Goal: Information Seeking & Learning: Learn about a topic

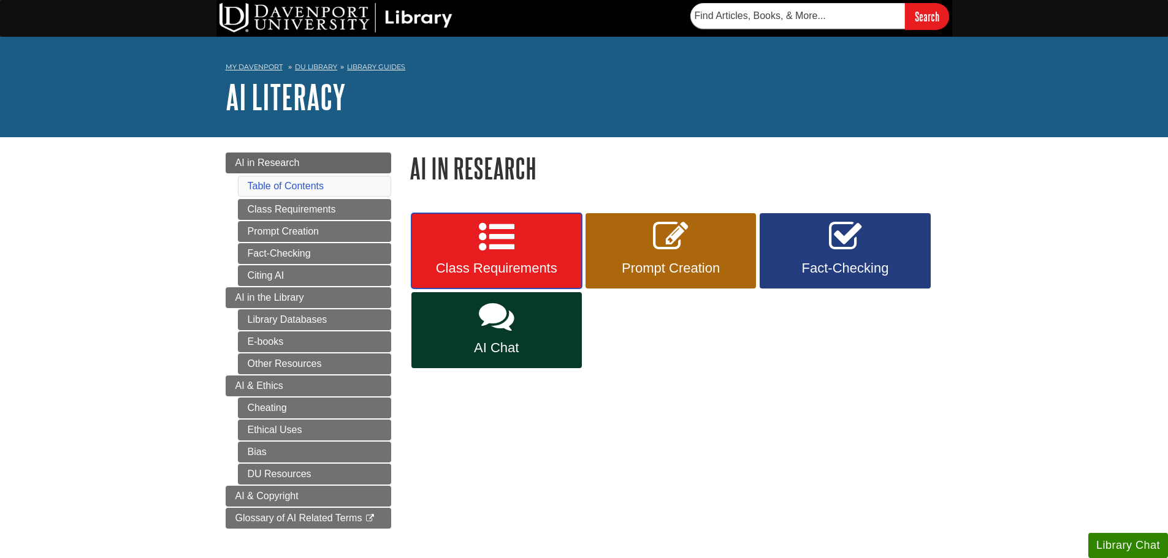
click at [529, 260] on link "Class Requirements" at bounding box center [496, 251] width 170 height 76
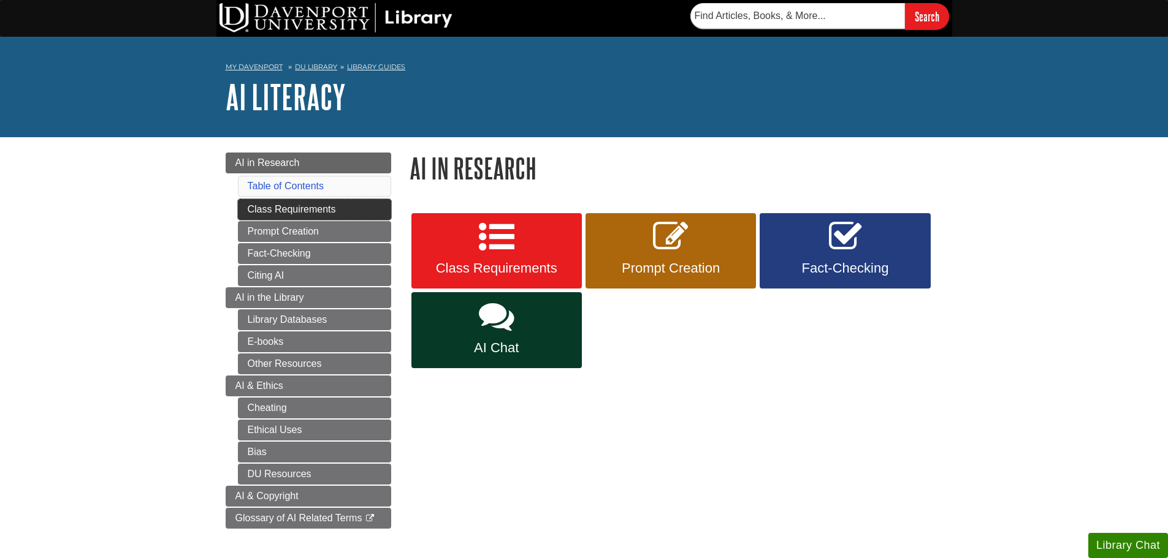
click at [262, 211] on link "Class Requirements" at bounding box center [314, 209] width 153 height 21
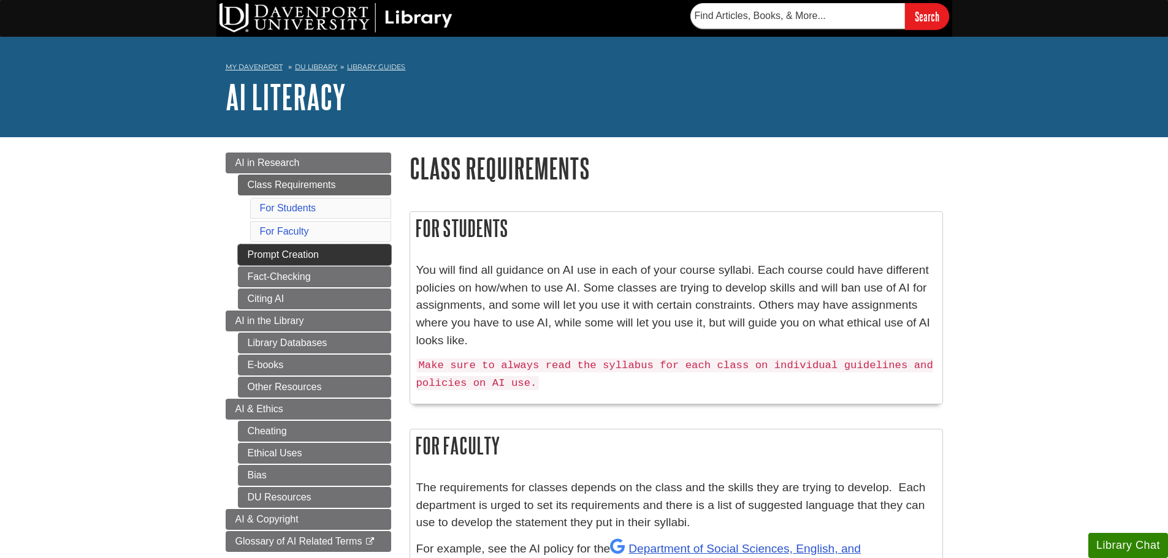
click at [277, 262] on link "Prompt Creation" at bounding box center [314, 255] width 153 height 21
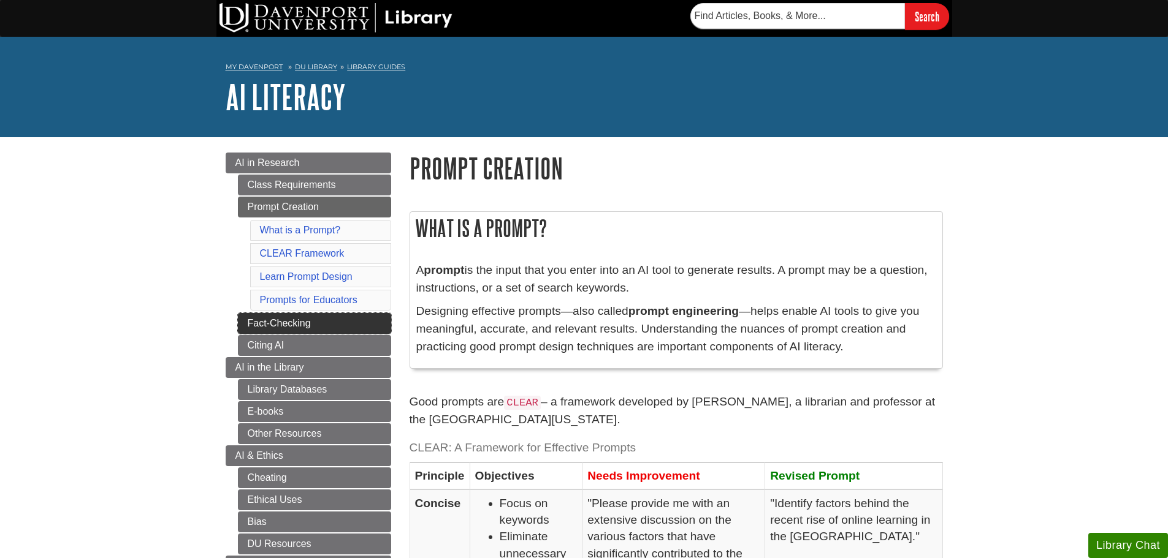
click at [281, 322] on link "Fact-Checking" at bounding box center [314, 323] width 153 height 21
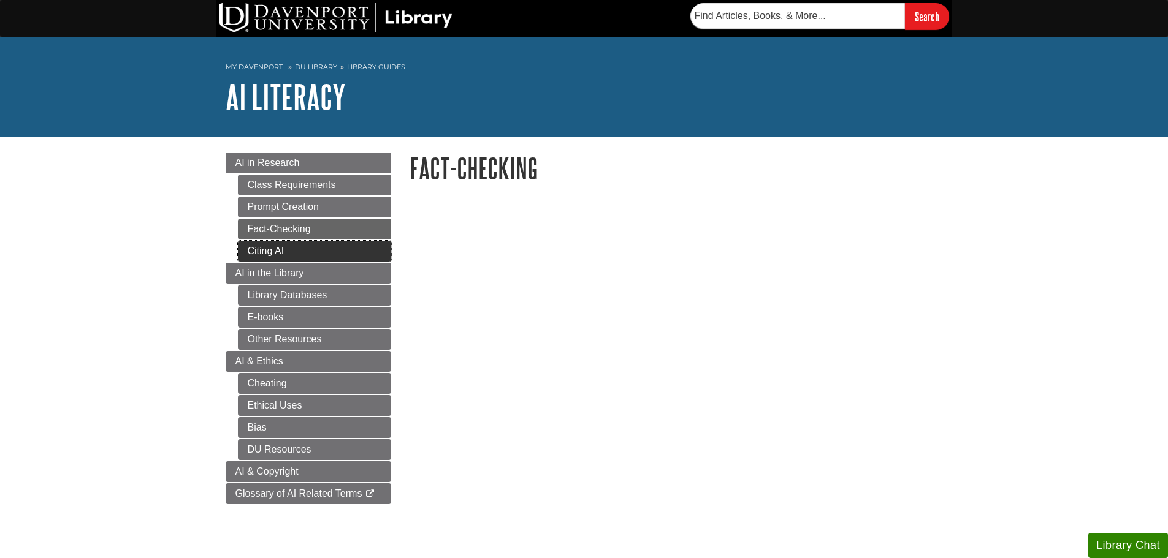
click at [305, 249] on link "Citing AI" at bounding box center [314, 251] width 153 height 21
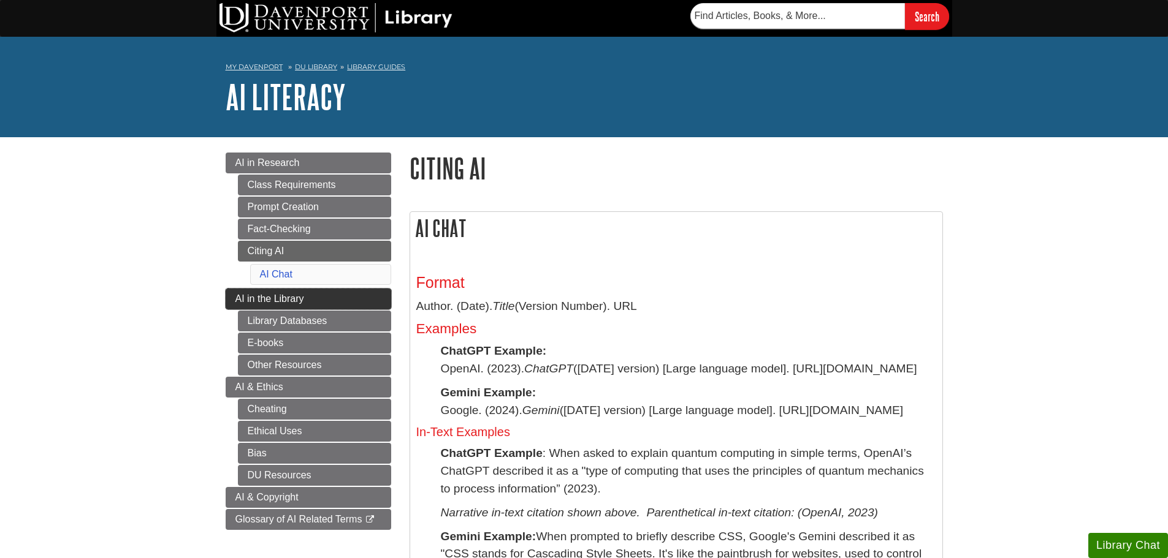
click at [296, 304] on link "AI in the Library" at bounding box center [308, 299] width 165 height 21
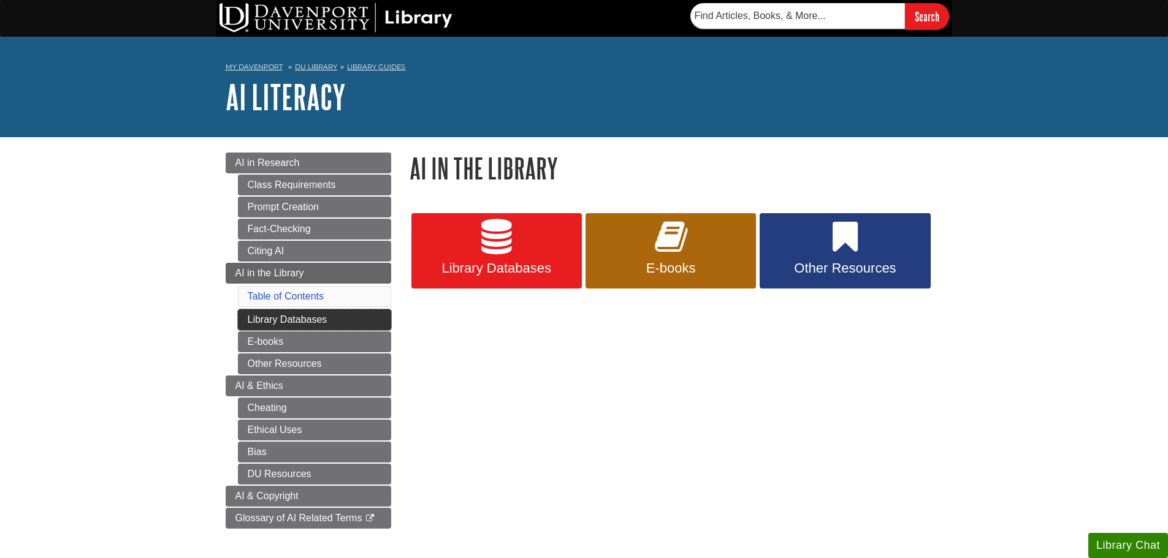
click at [290, 321] on link "Library Databases" at bounding box center [314, 320] width 153 height 21
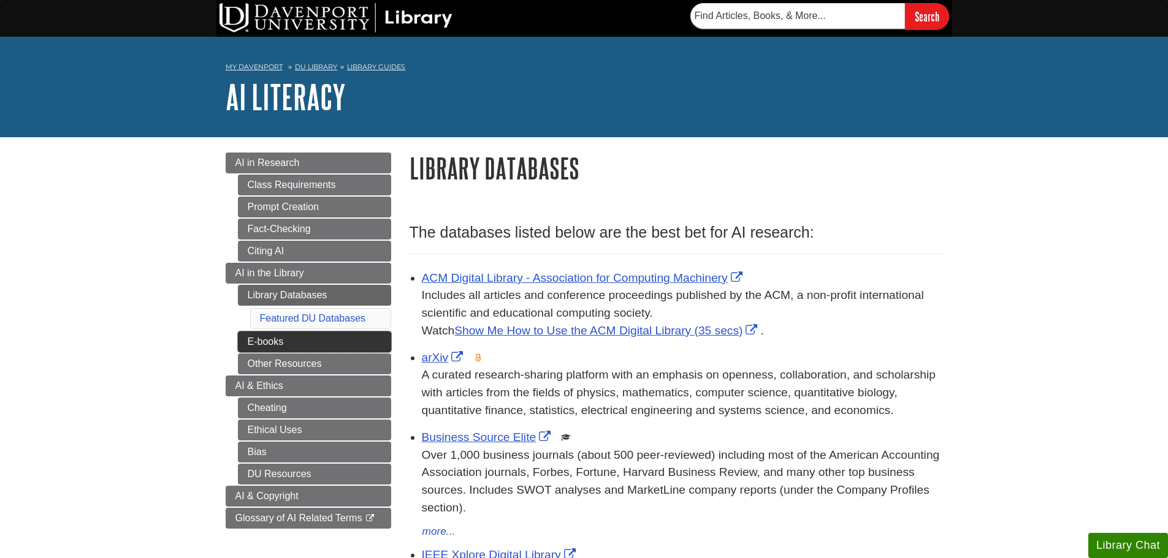
click at [329, 350] on link "E-books" at bounding box center [314, 342] width 153 height 21
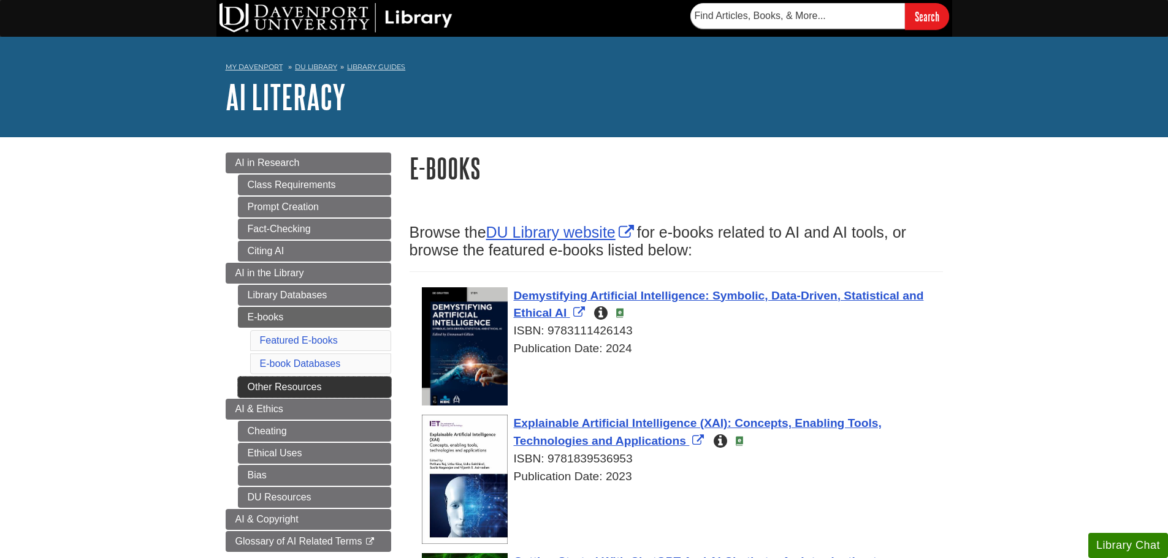
click at [314, 381] on link "Other Resources" at bounding box center [314, 387] width 153 height 21
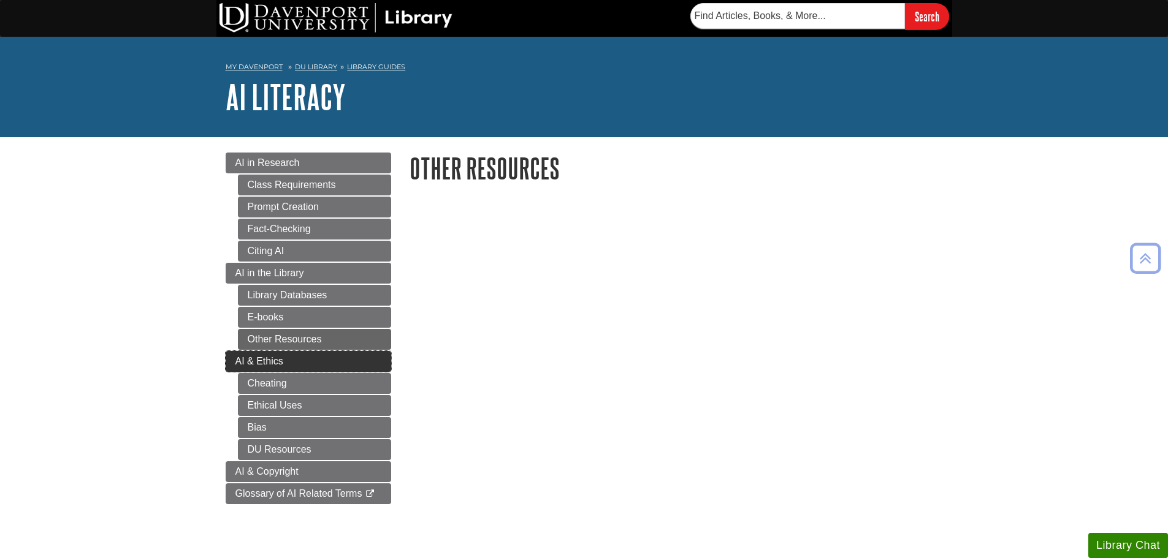
click at [286, 360] on link "AI & Ethics" at bounding box center [308, 361] width 165 height 21
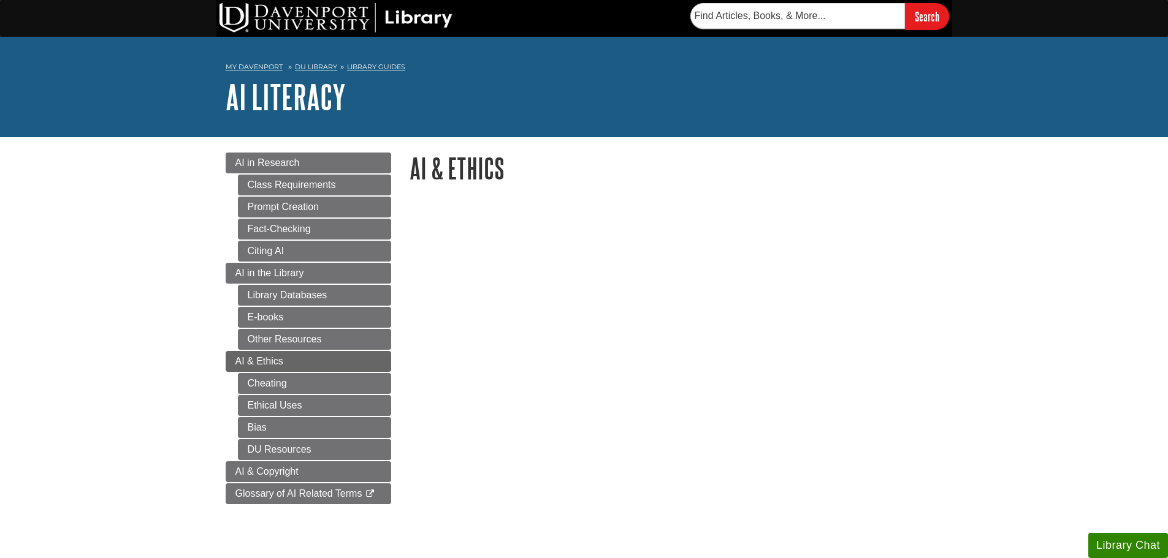
click at [341, 508] on div "Menu AI in Research Class Requirements Prompt Creation Fact-Checking Citing AI …" at bounding box center [308, 344] width 184 height 382
click at [332, 469] on link "AI & Copyright" at bounding box center [308, 472] width 165 height 21
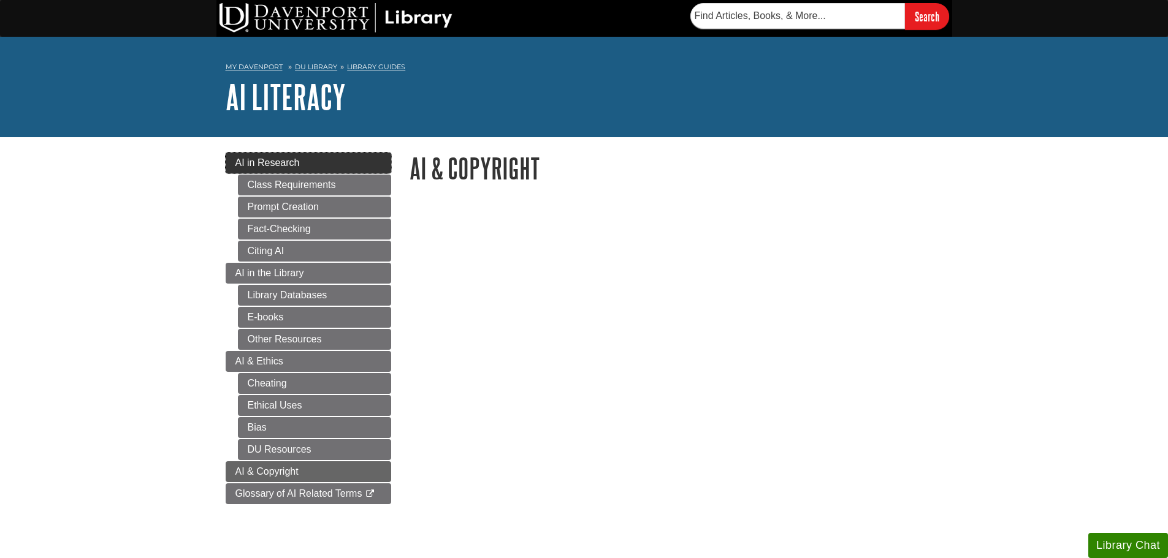
click at [266, 158] on span "AI in Research" at bounding box center [267, 163] width 64 height 10
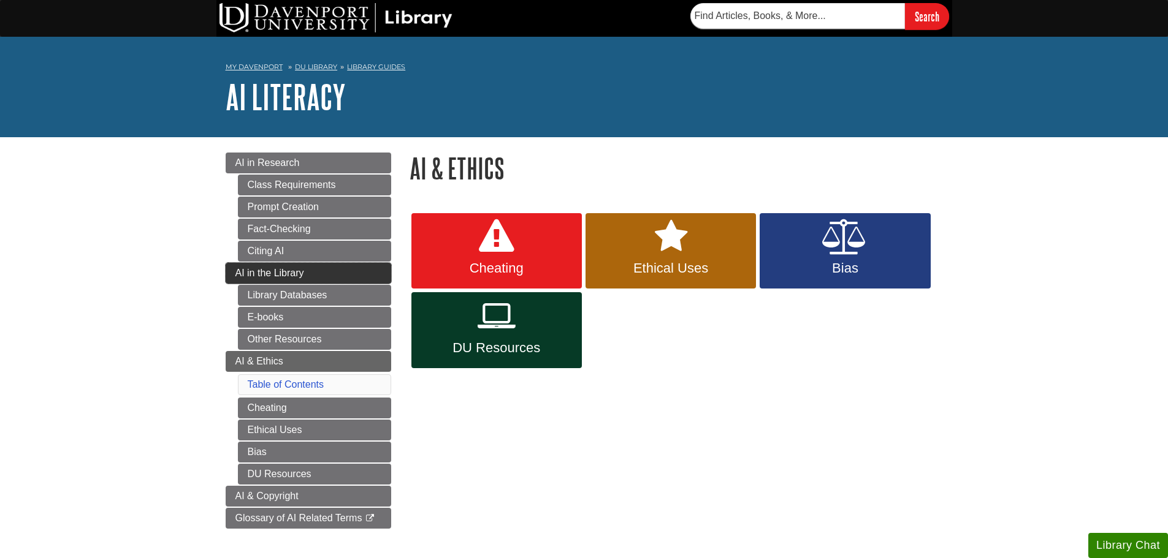
click at [311, 276] on link "AI in the Library" at bounding box center [308, 273] width 165 height 21
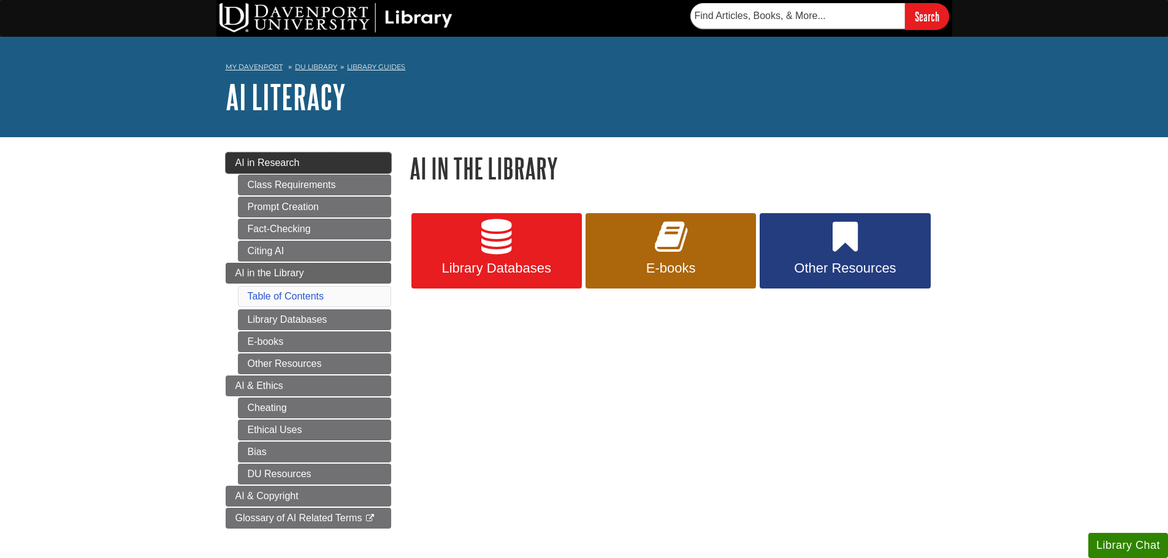
click at [289, 159] on span "AI in Research" at bounding box center [267, 163] width 64 height 10
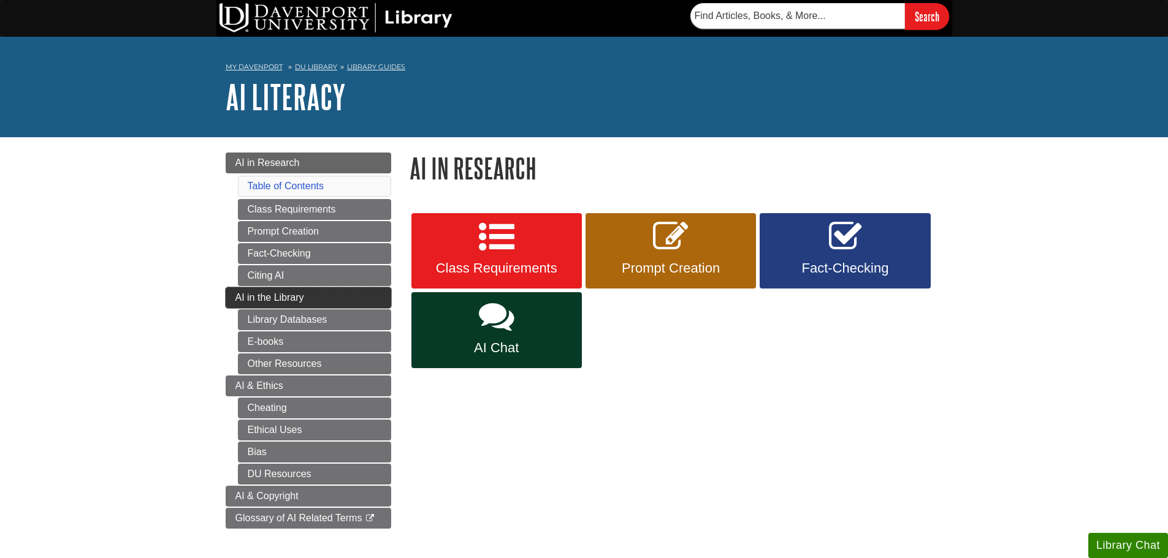
click at [294, 296] on span "AI in the Library" at bounding box center [269, 297] width 69 height 10
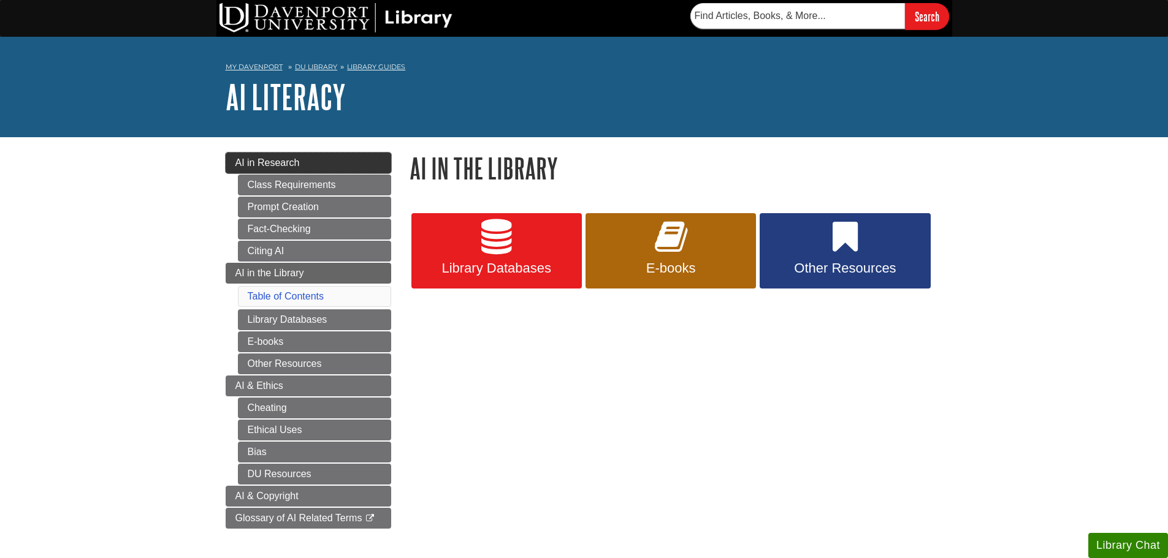
click at [296, 166] on span "AI in Research" at bounding box center [267, 163] width 64 height 10
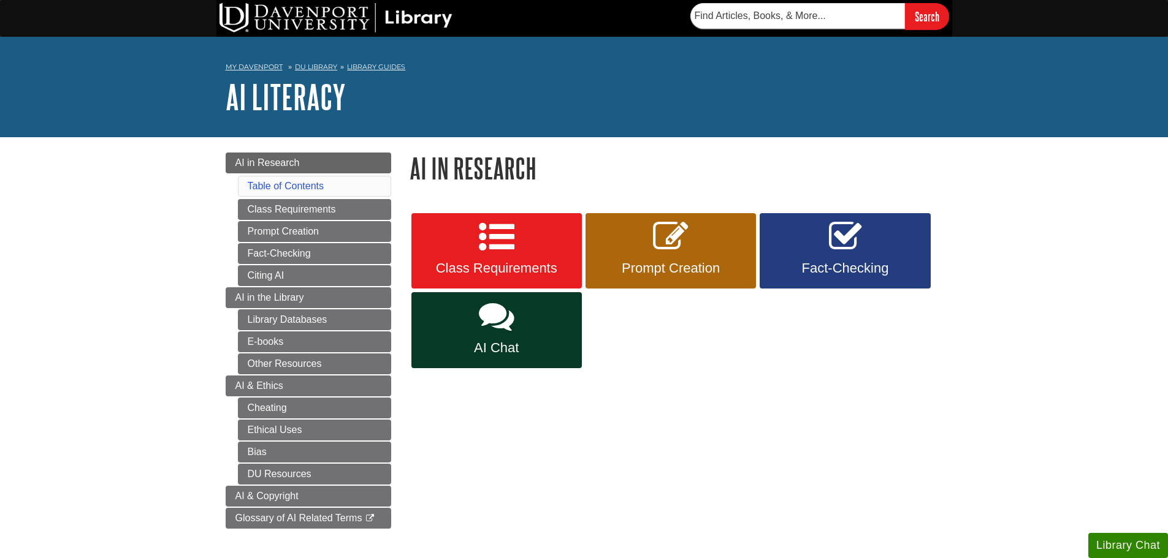
click at [337, 286] on ul "AI in Research Table of Contents Class Requirements Prompt Creation Fact-Checki…" at bounding box center [308, 341] width 165 height 376
click at [316, 308] on li "AI in the Library Library Databases E-books Other Resources" at bounding box center [308, 330] width 165 height 87
click at [315, 300] on link "AI in the Library" at bounding box center [308, 297] width 165 height 21
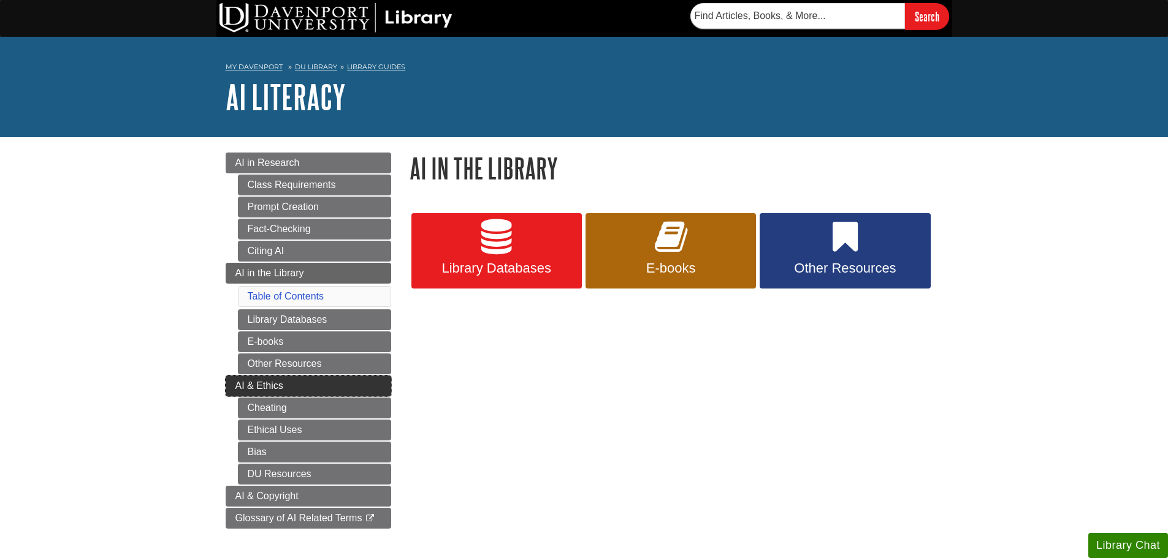
click at [297, 380] on link "AI & Ethics" at bounding box center [308, 386] width 165 height 21
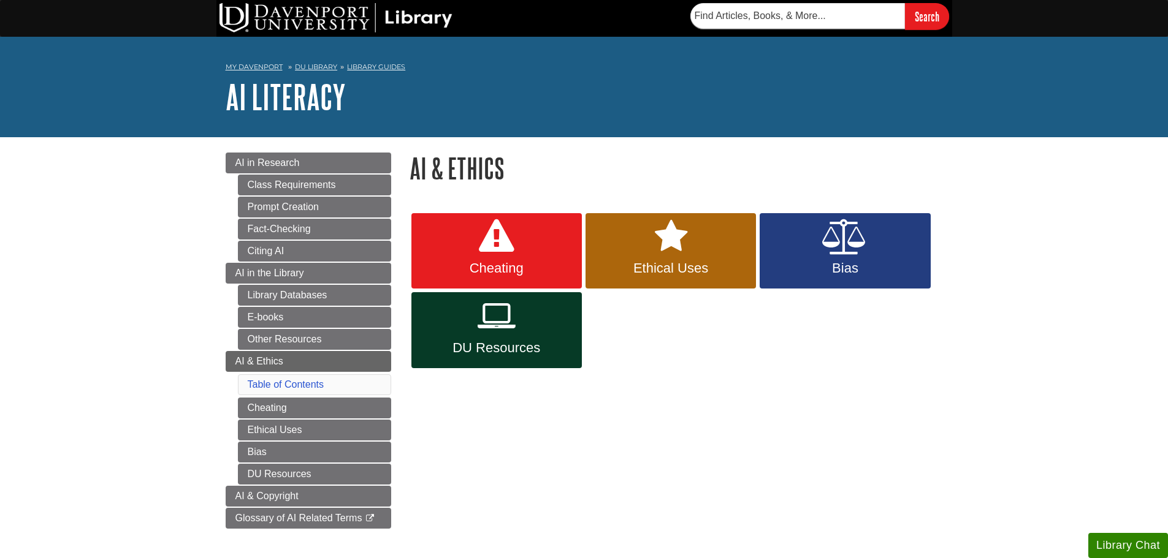
click at [552, 519] on div "Menu AI in Research Class Requirements Prompt Creation Fact-Checking Citing AI …" at bounding box center [584, 348] width 736 height 422
click at [243, 187] on link "Class Requirements" at bounding box center [314, 185] width 153 height 21
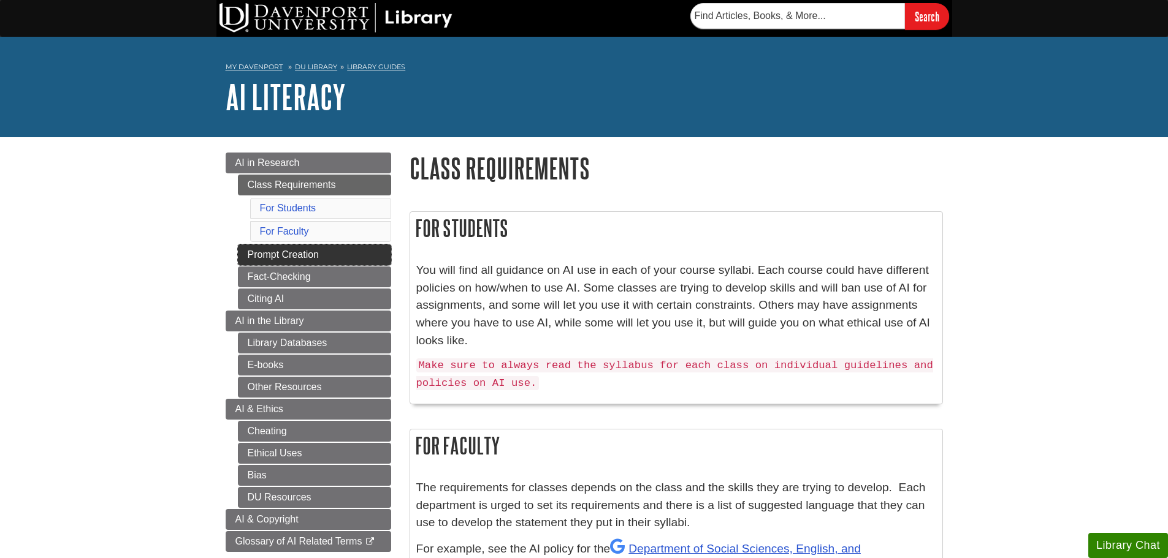
click at [299, 253] on link "Prompt Creation" at bounding box center [314, 255] width 153 height 21
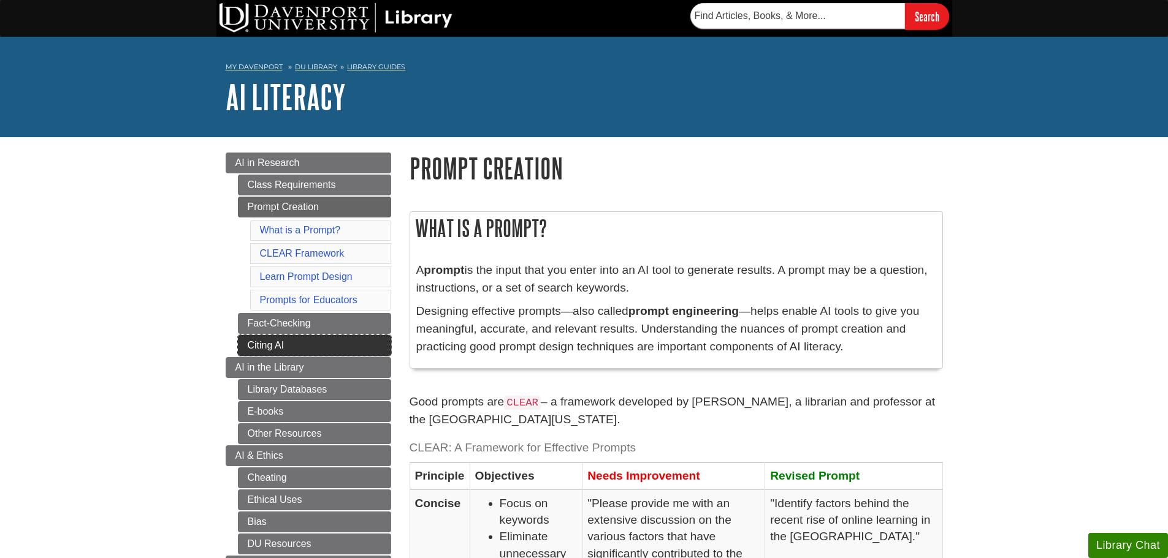
click at [354, 350] on link "Citing AI" at bounding box center [314, 345] width 153 height 21
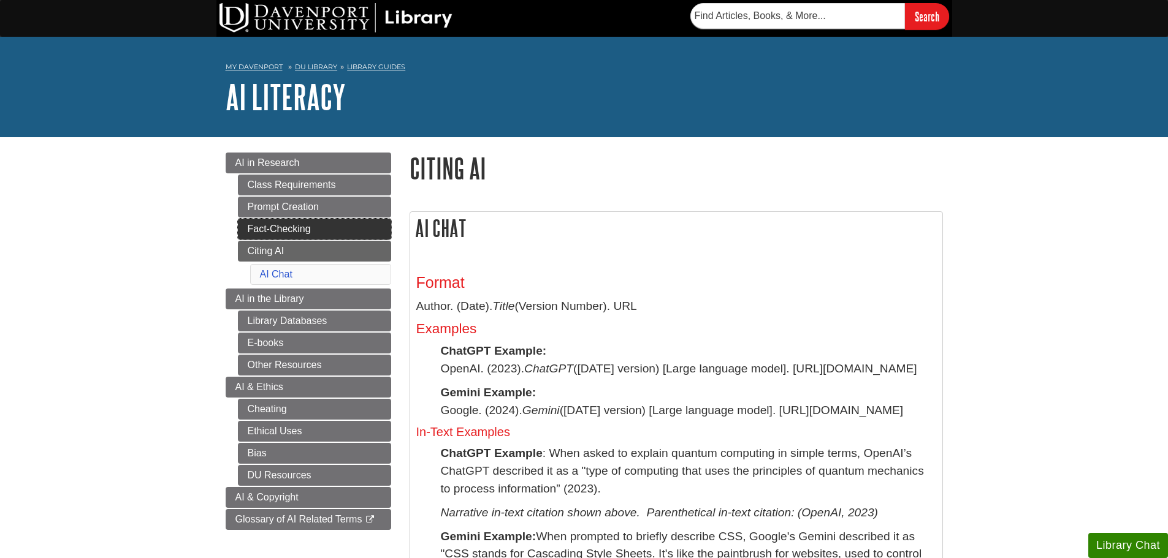
click at [346, 228] on link "Fact-Checking" at bounding box center [314, 229] width 153 height 21
